Goal: Navigation & Orientation: Find specific page/section

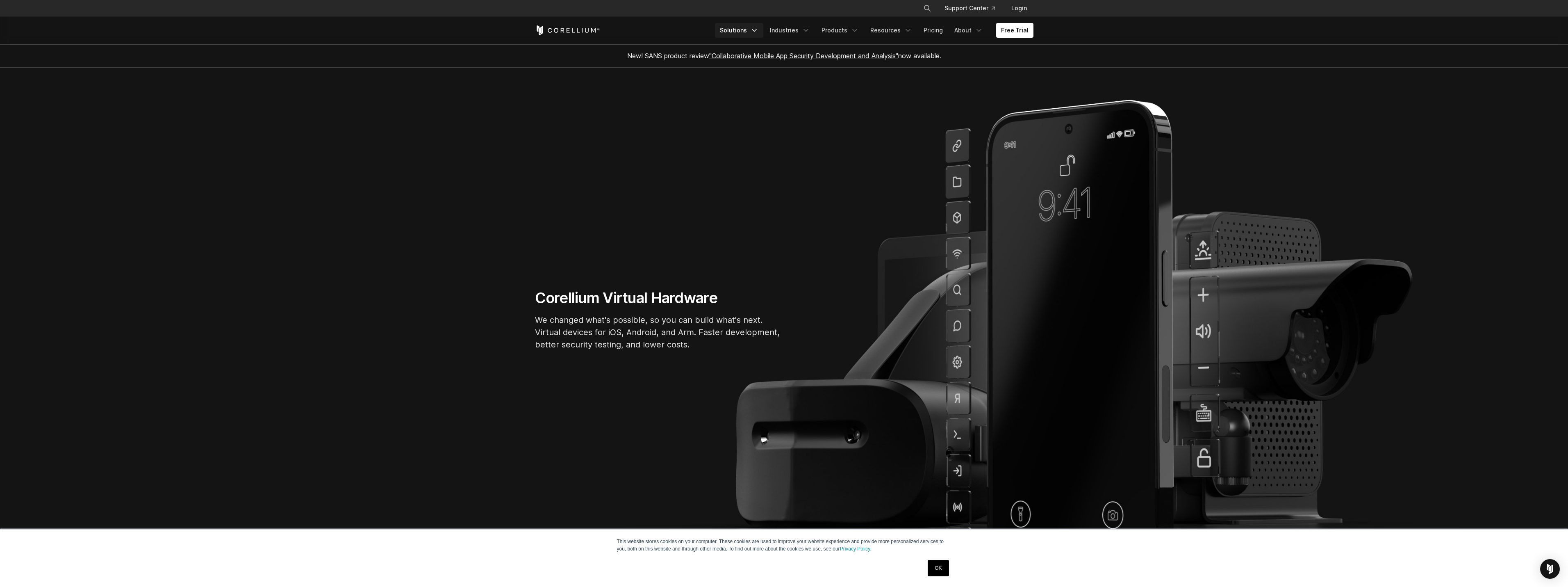
click at [758, 30] on icon "Navigation Menu" at bounding box center [754, 30] width 8 height 8
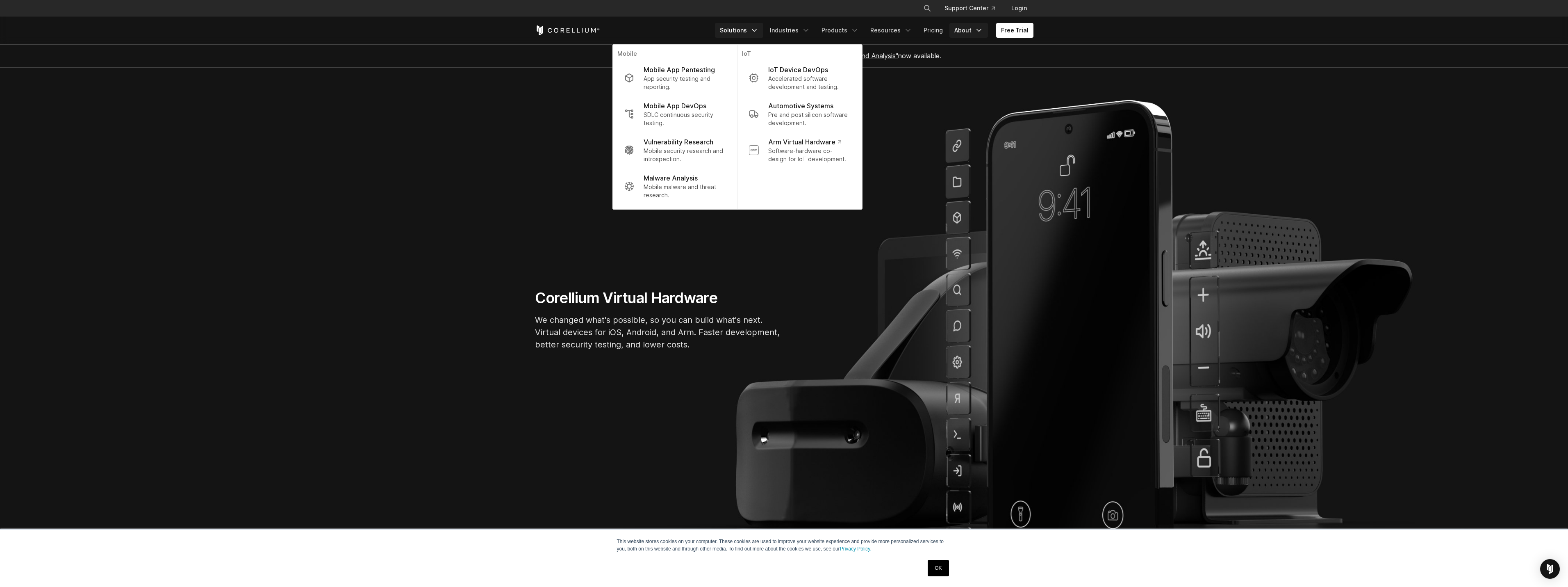
click at [977, 28] on icon "Navigation Menu" at bounding box center [978, 30] width 8 height 8
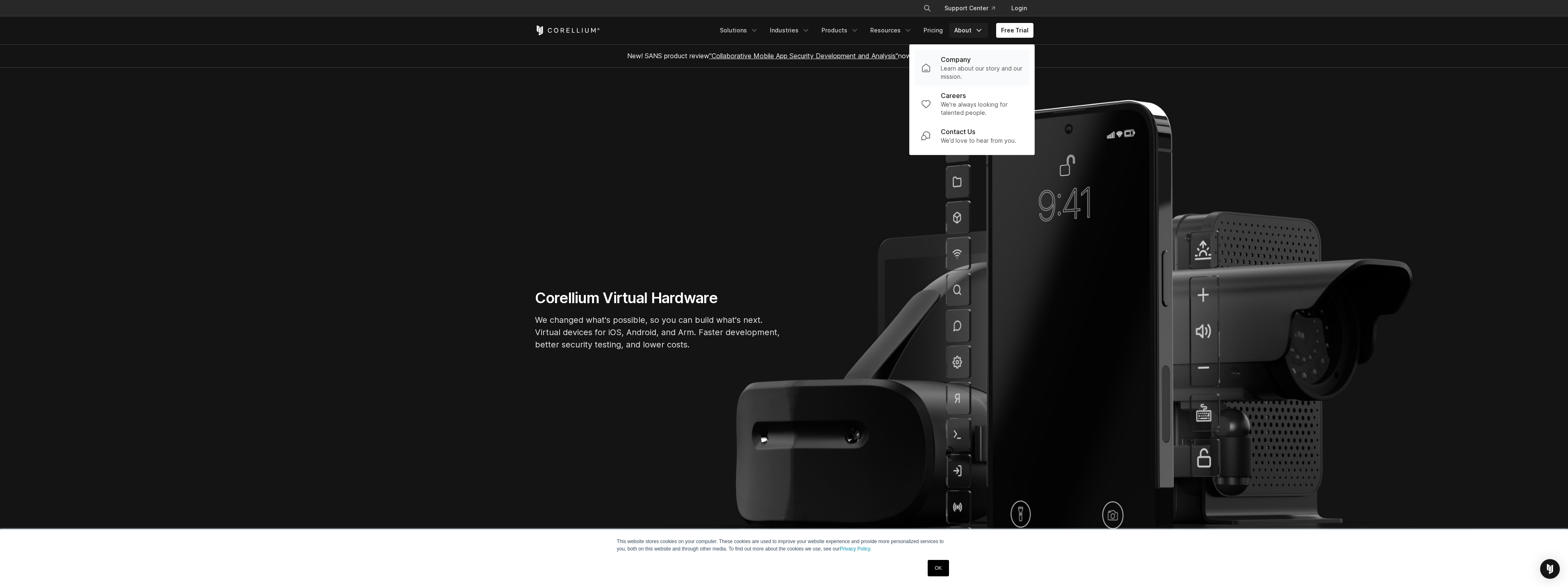
click at [963, 68] on p "Learn about our story and our mission." at bounding box center [981, 73] width 82 height 16
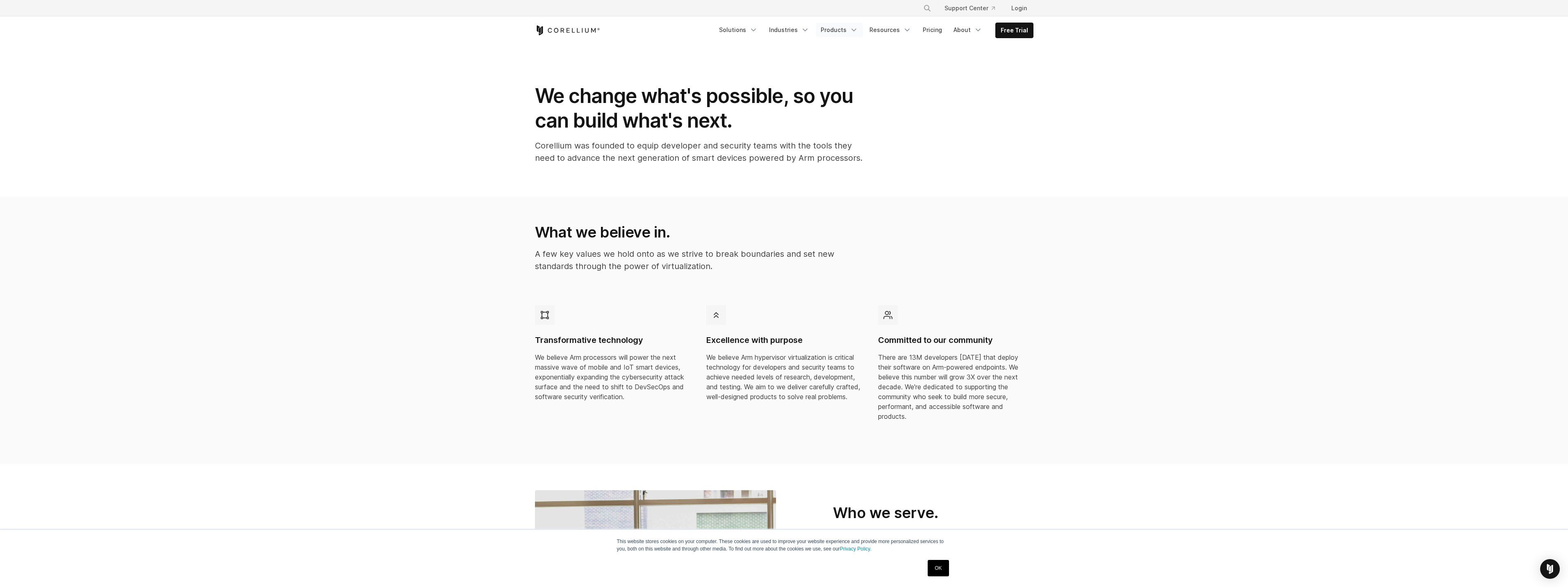
click at [853, 30] on icon "Navigation Menu" at bounding box center [853, 30] width 8 height 8
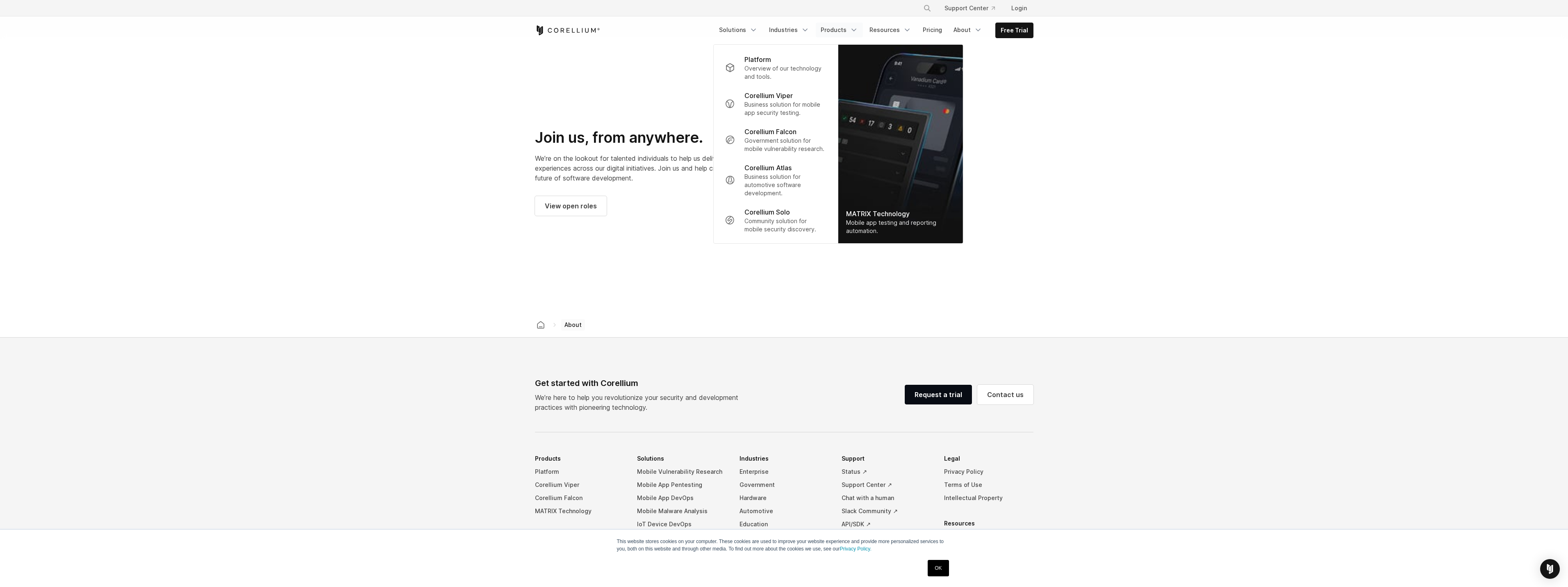
scroll to position [1176, 0]
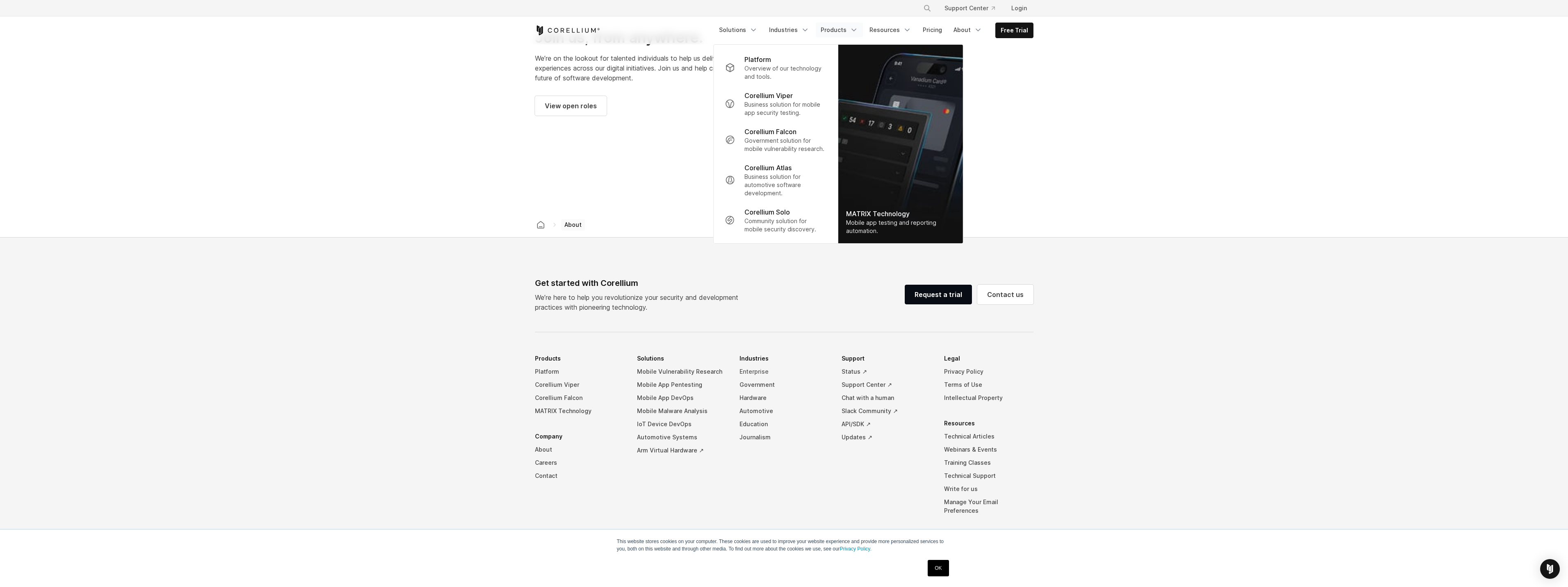
click at [761, 365] on link "Enterprise" at bounding box center [784, 371] width 90 height 13
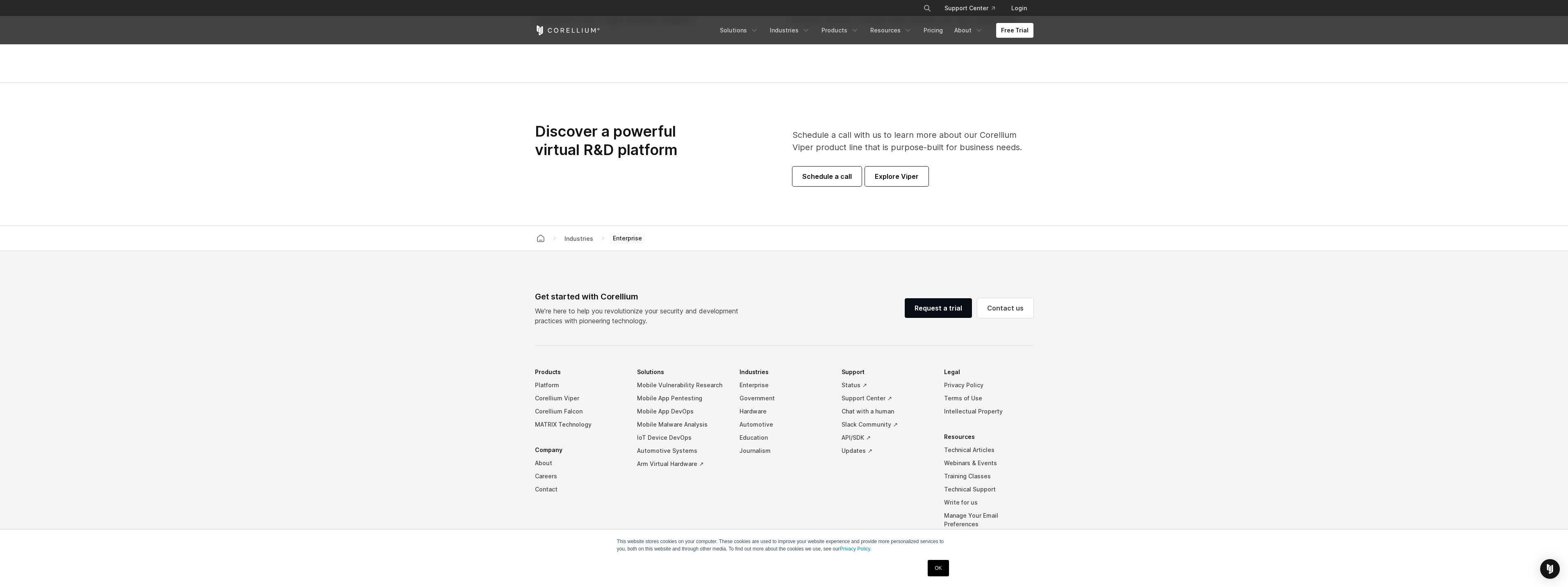
scroll to position [2747, 0]
